Goal: Information Seeking & Learning: Check status

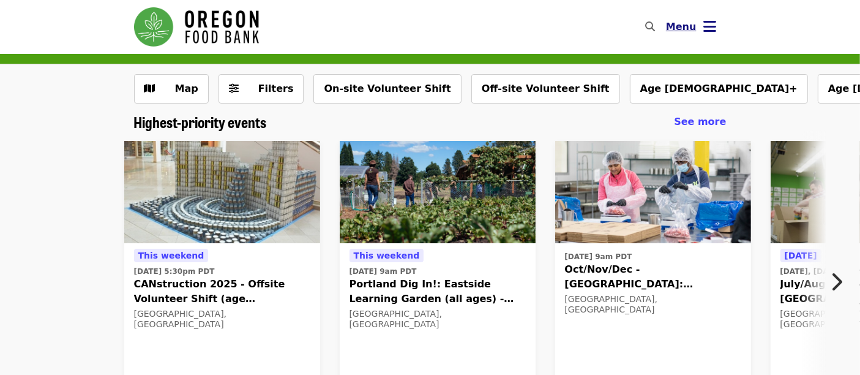
click at [710, 32] on icon "bars icon" at bounding box center [710, 27] width 13 height 18
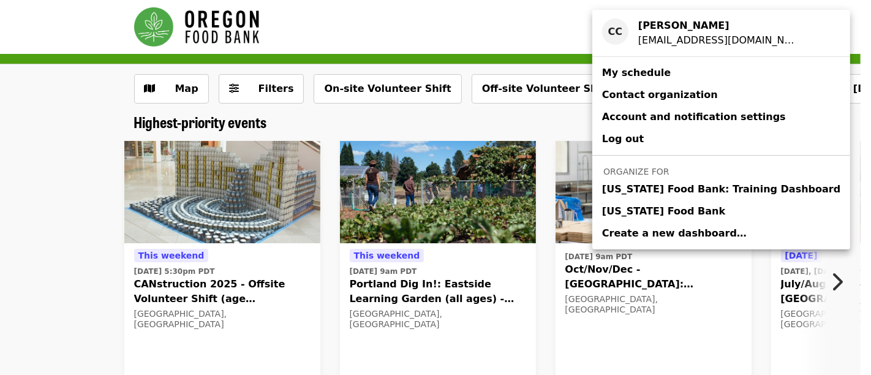
click at [663, 209] on span "[US_STATE] Food Bank" at bounding box center [663, 211] width 123 height 15
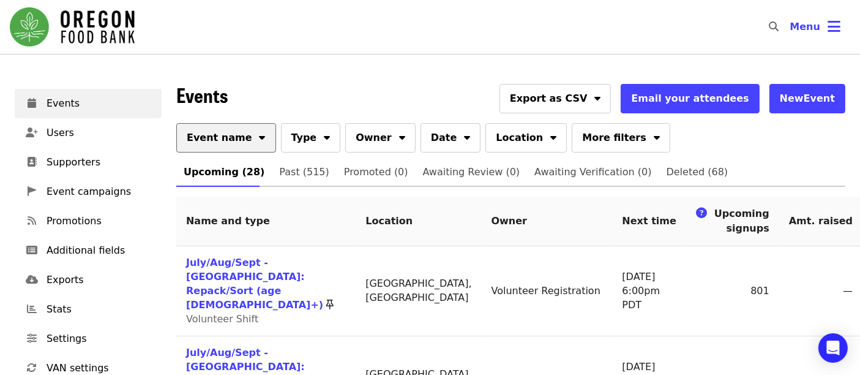
click at [253, 135] on button "Event name" at bounding box center [226, 137] width 100 height 29
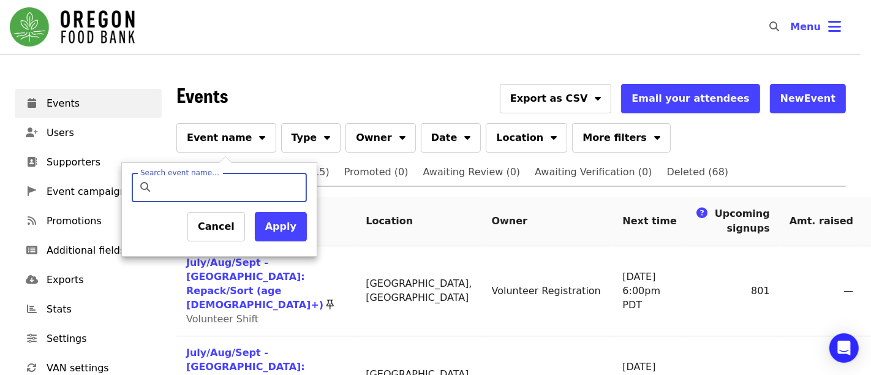
click at [238, 191] on input "Search event name…" at bounding box center [229, 187] width 144 height 29
type input "*********"
click at [282, 228] on button "Apply" at bounding box center [281, 226] width 52 height 29
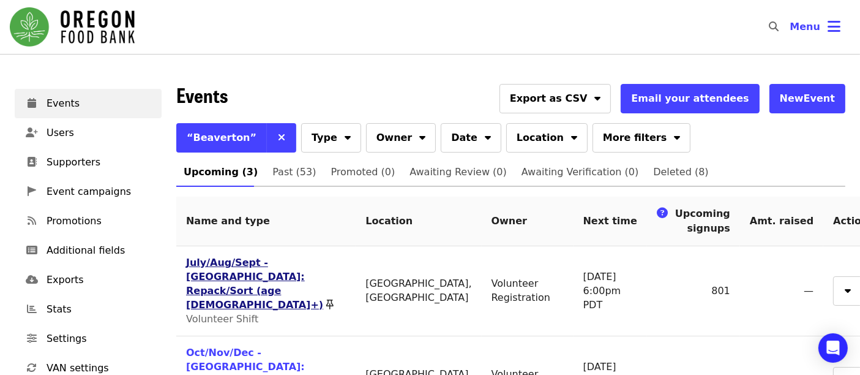
click at [264, 264] on link "July/Aug/Sept - [GEOGRAPHIC_DATA]: Repack/Sort (age [DEMOGRAPHIC_DATA]+)" at bounding box center [254, 284] width 137 height 54
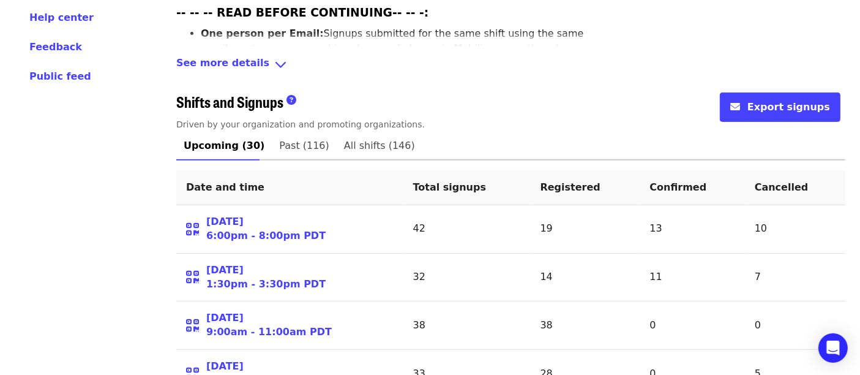
scroll to position [437, 0]
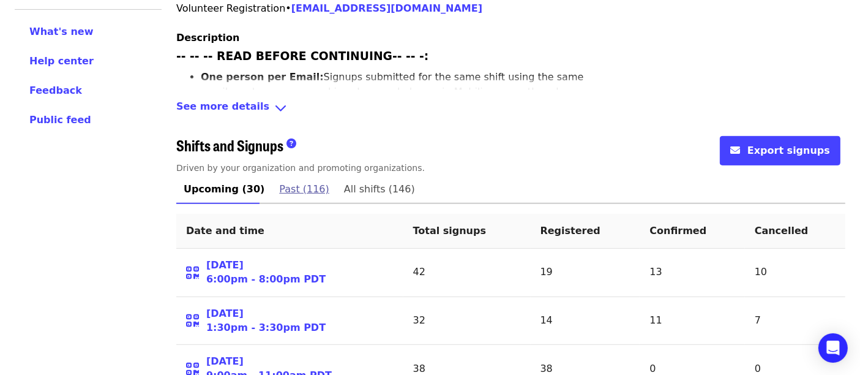
click at [282, 181] on span "Past (116)" at bounding box center [304, 189] width 50 height 17
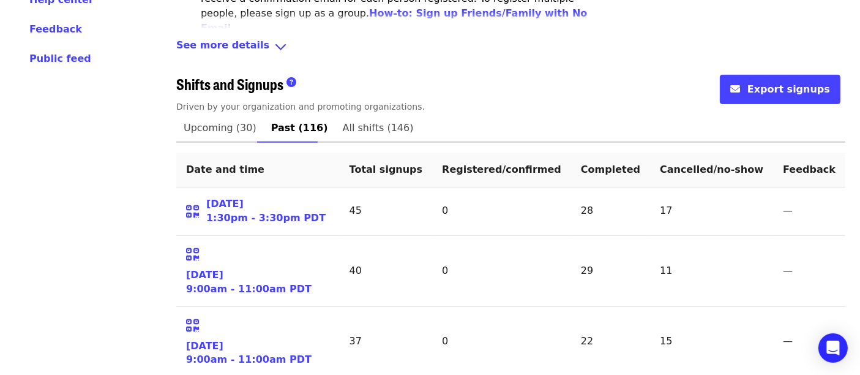
scroll to position [500, 0]
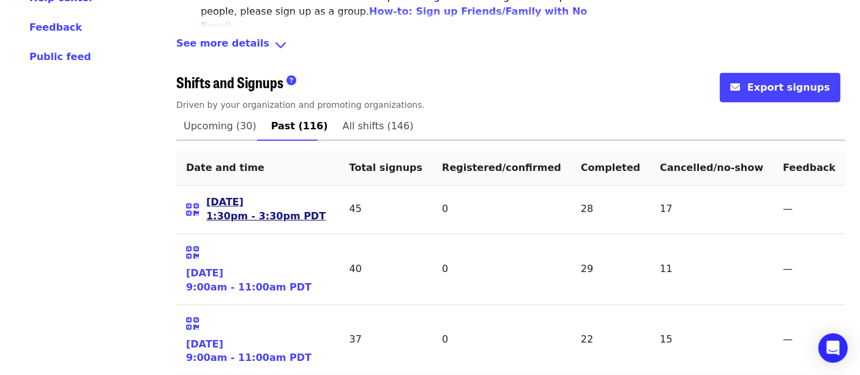
click at [242, 195] on link "[DATE] 1:30pm - 3:30pm PDT" at bounding box center [265, 209] width 119 height 28
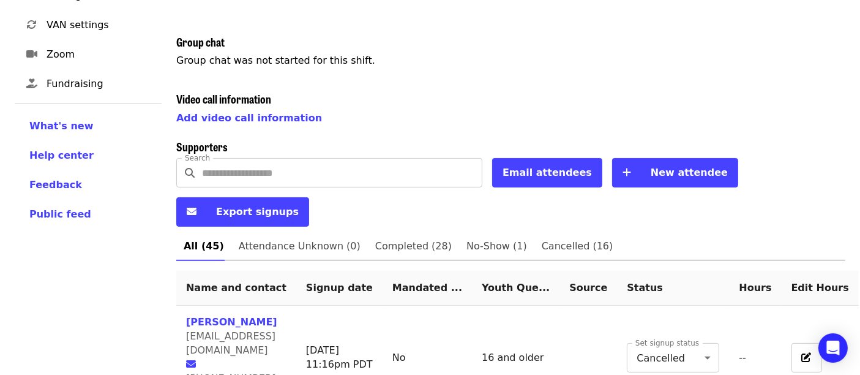
scroll to position [350, 0]
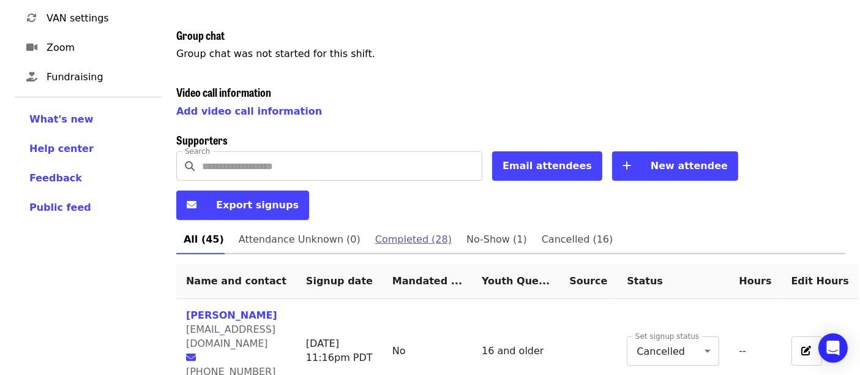
click at [415, 231] on span "Completed (28)" at bounding box center [413, 239] width 77 height 17
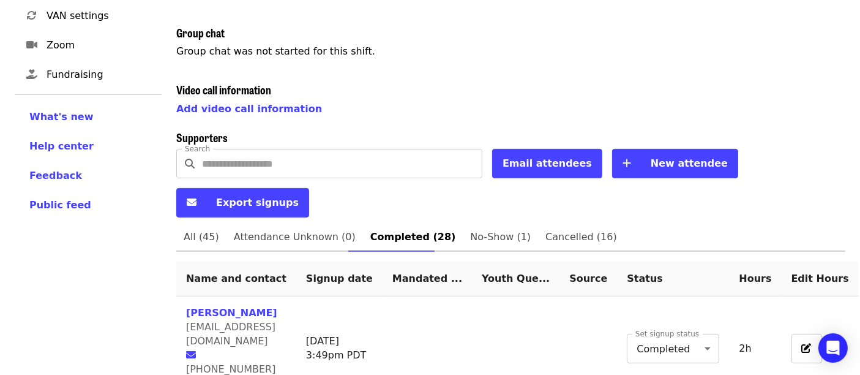
scroll to position [392, 0]
